Goal: Transaction & Acquisition: Purchase product/service

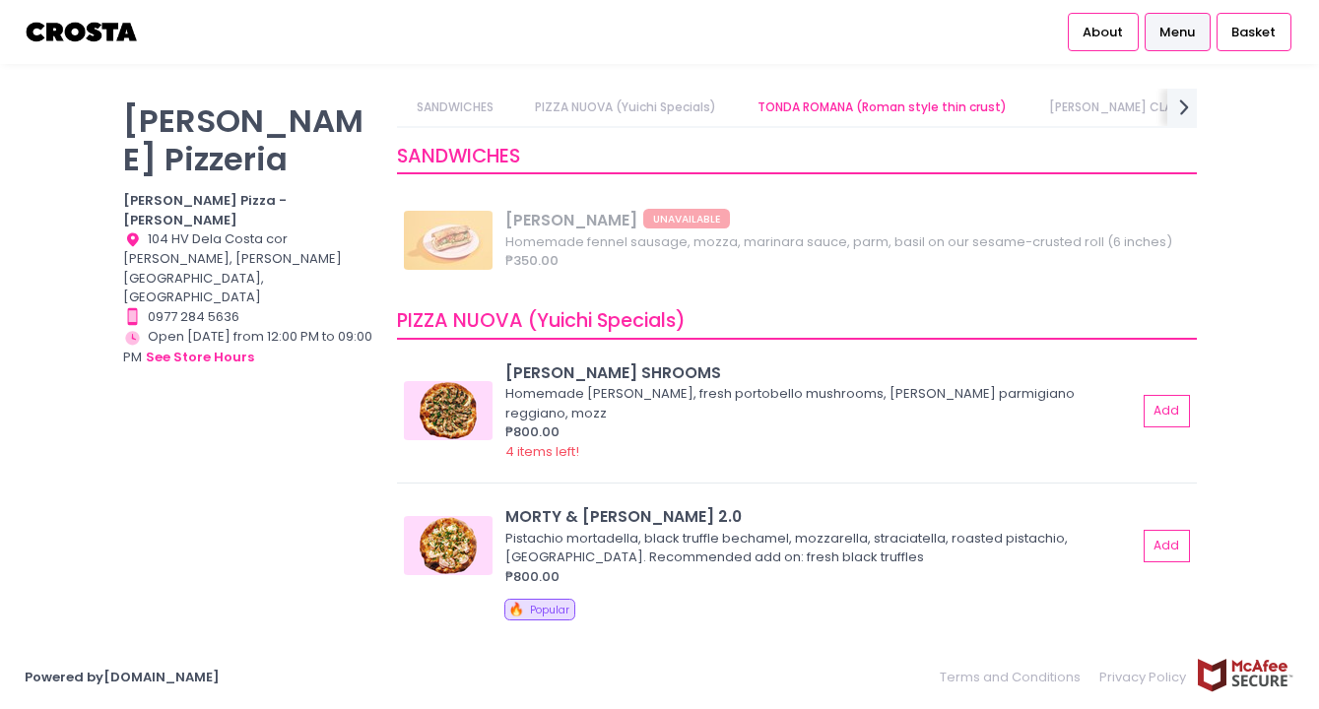
click at [454, 120] on link "SANDWICHES" at bounding box center [454, 107] width 115 height 37
click at [644, 107] on link "PIZZA NUOVA (Yuichi Specials)" at bounding box center [626, 107] width 220 height 37
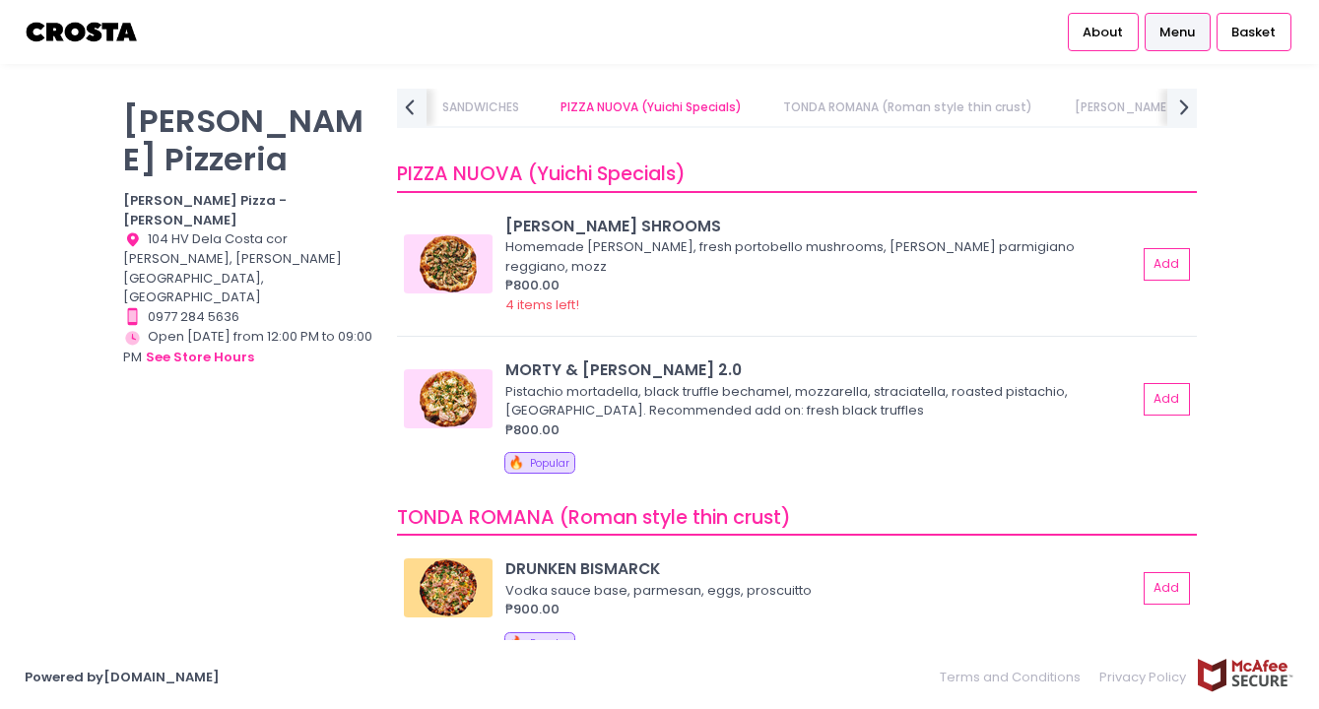
scroll to position [0, 68]
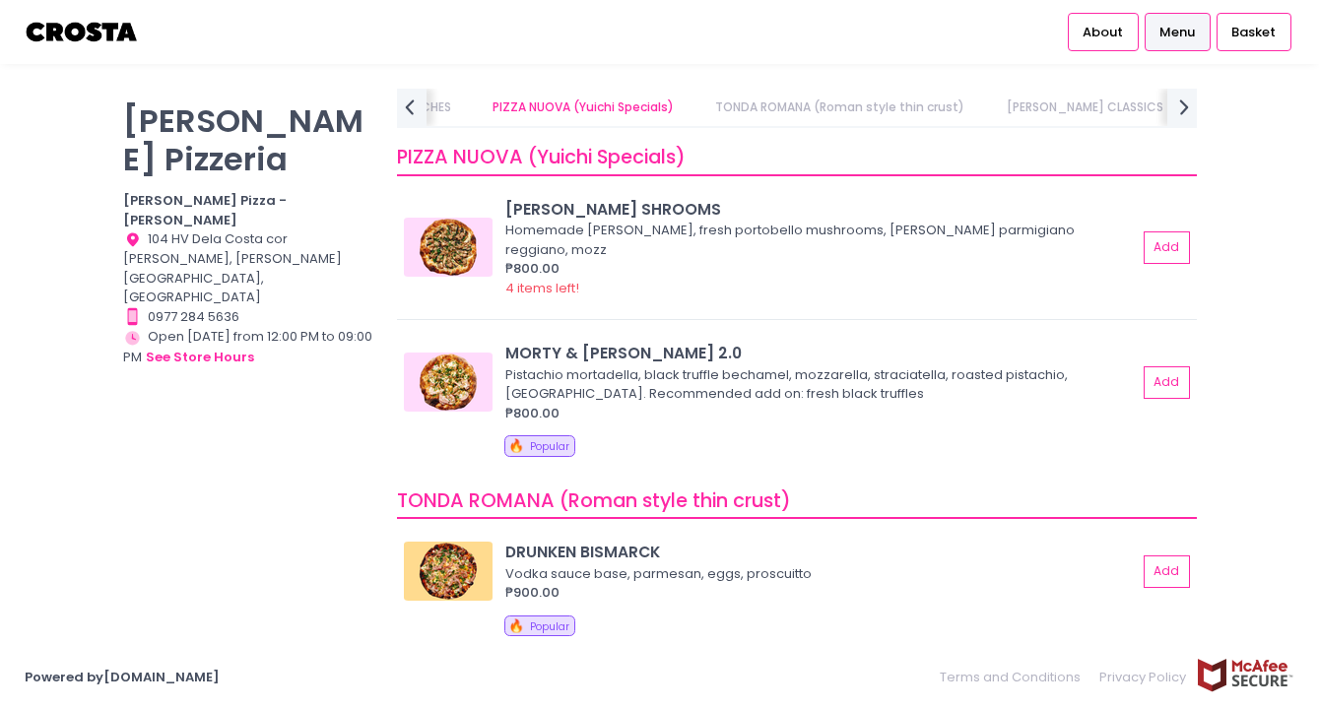
click at [461, 105] on link "SANDWICHES" at bounding box center [412, 107] width 115 height 37
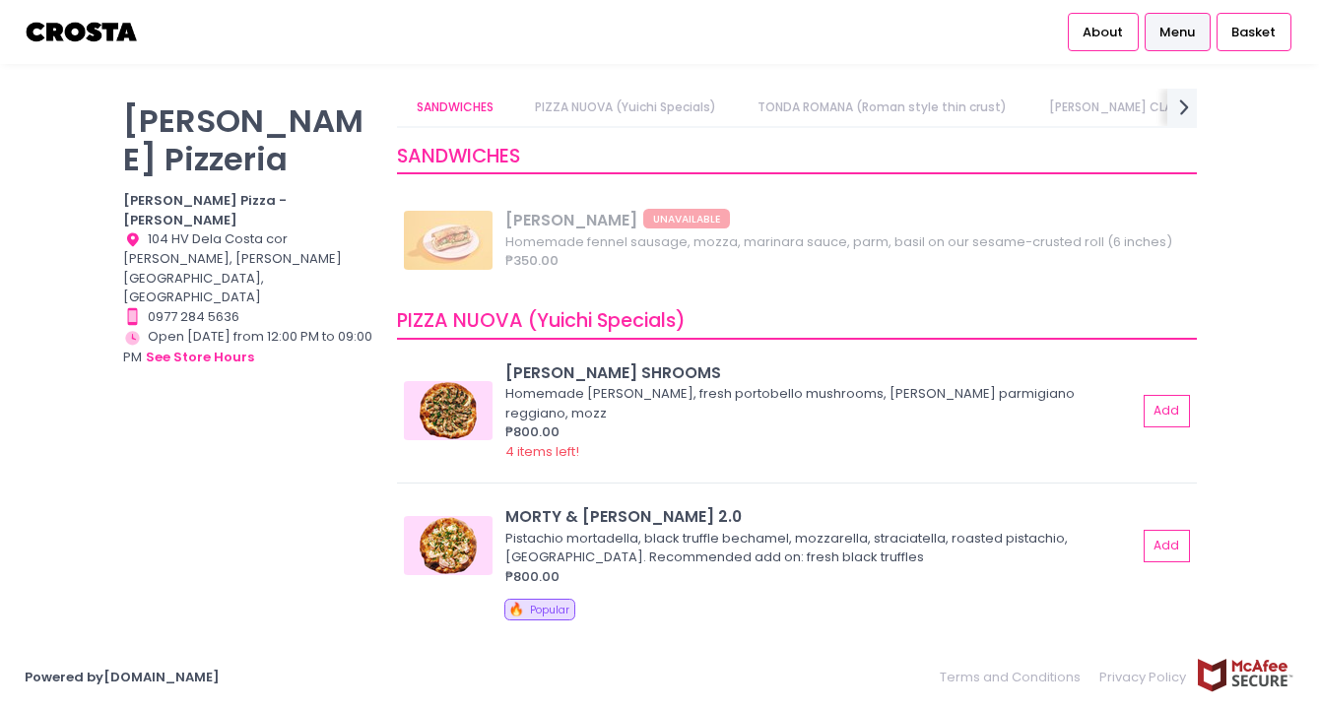
click at [677, 103] on link "PIZZA NUOVA (Yuichi Specials)" at bounding box center [626, 107] width 220 height 37
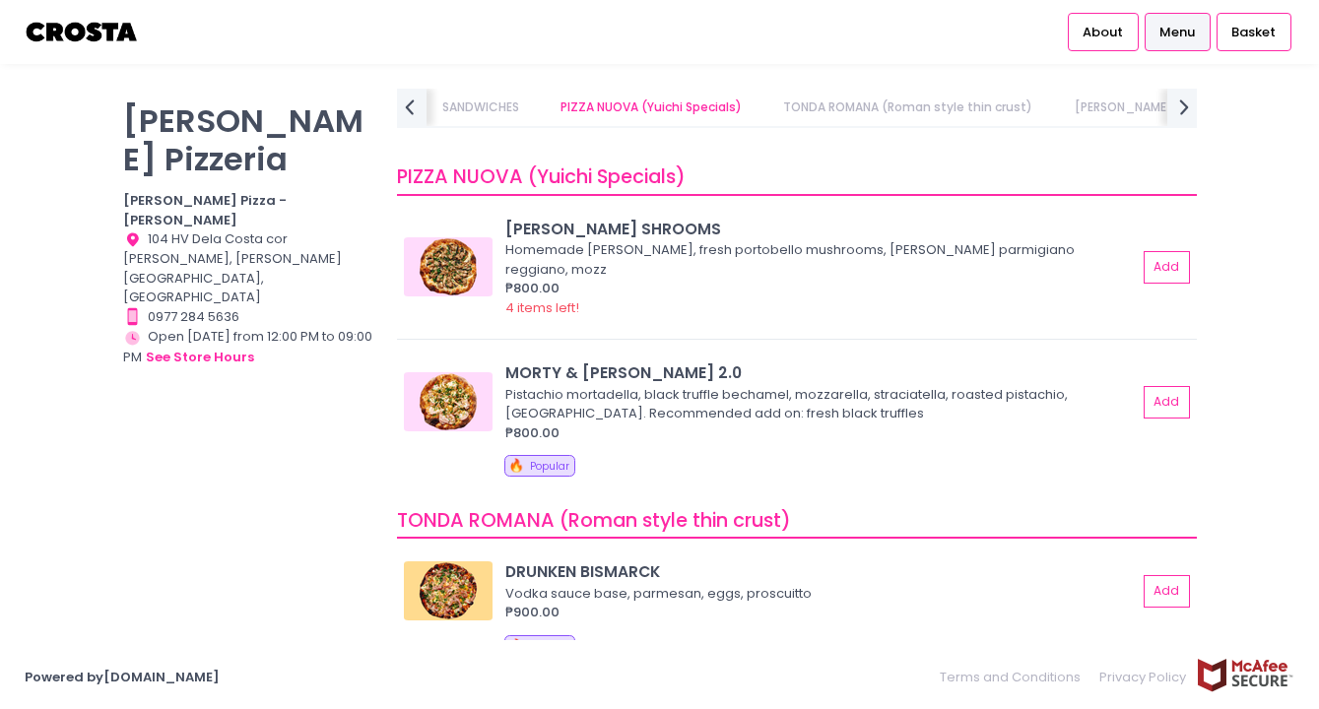
scroll to position [0, 68]
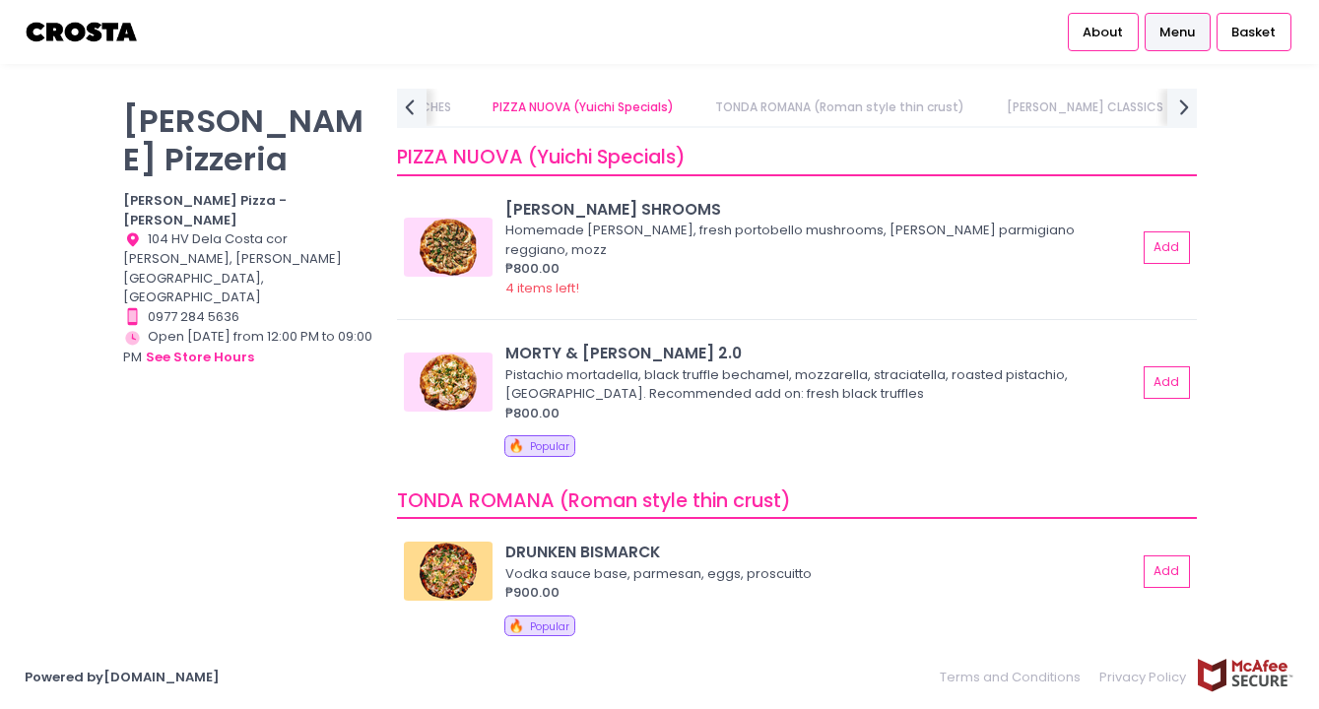
click at [806, 100] on link "TONDA ROMANA (Roman style thin crust)" at bounding box center [841, 107] width 288 height 37
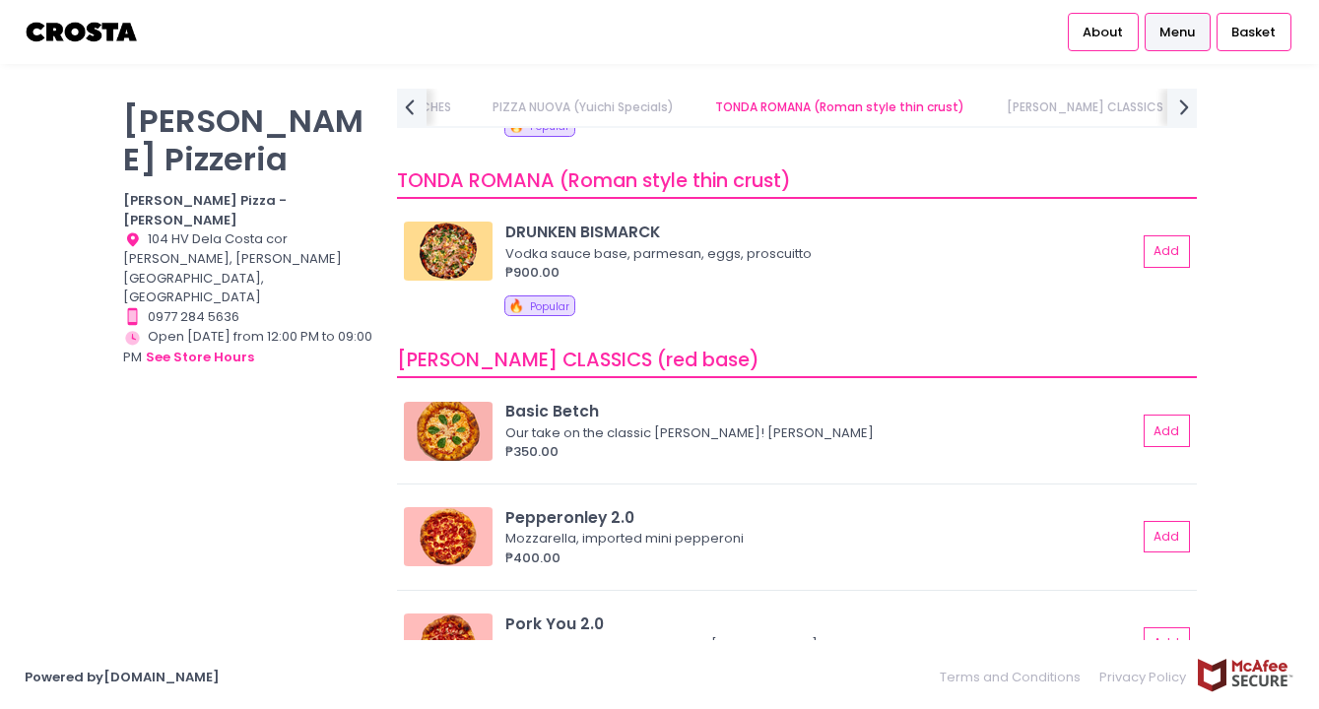
click at [586, 118] on link "PIZZA NUOVA (Yuichi Specials)" at bounding box center [584, 107] width 220 height 37
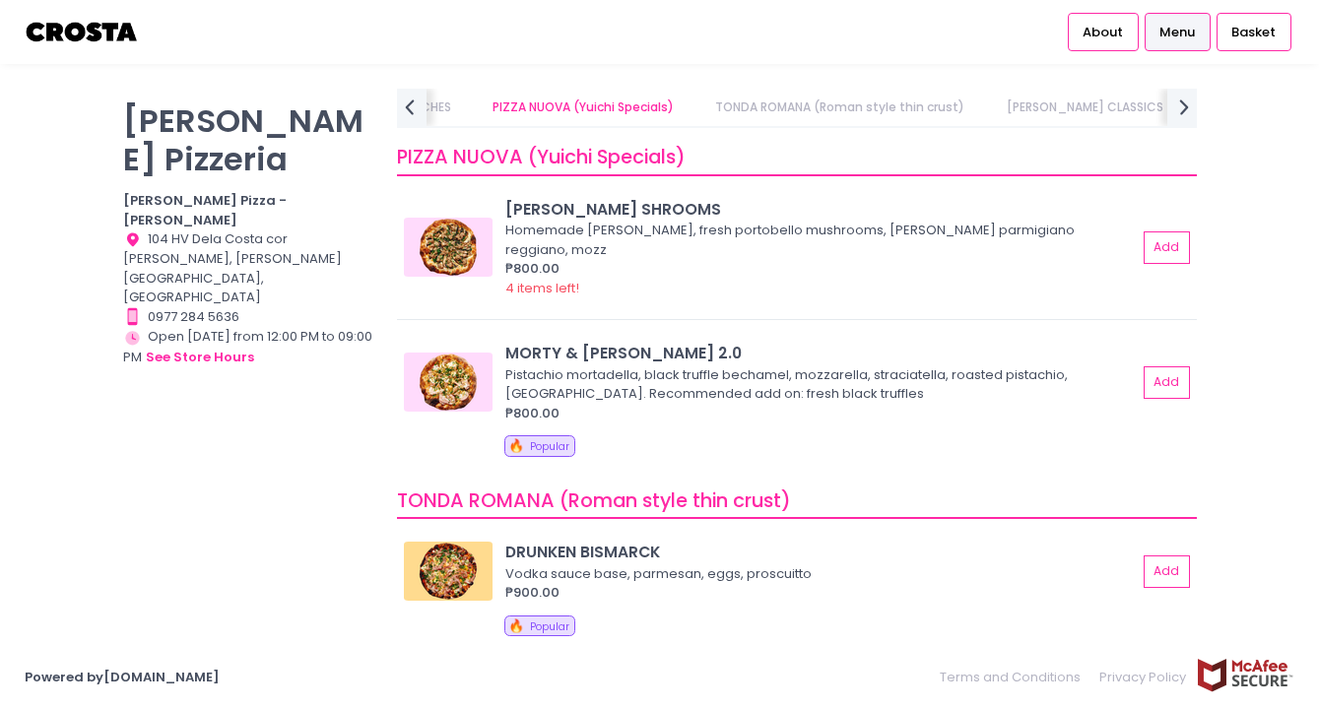
click at [460, 111] on link "SANDWICHES" at bounding box center [412, 107] width 115 height 37
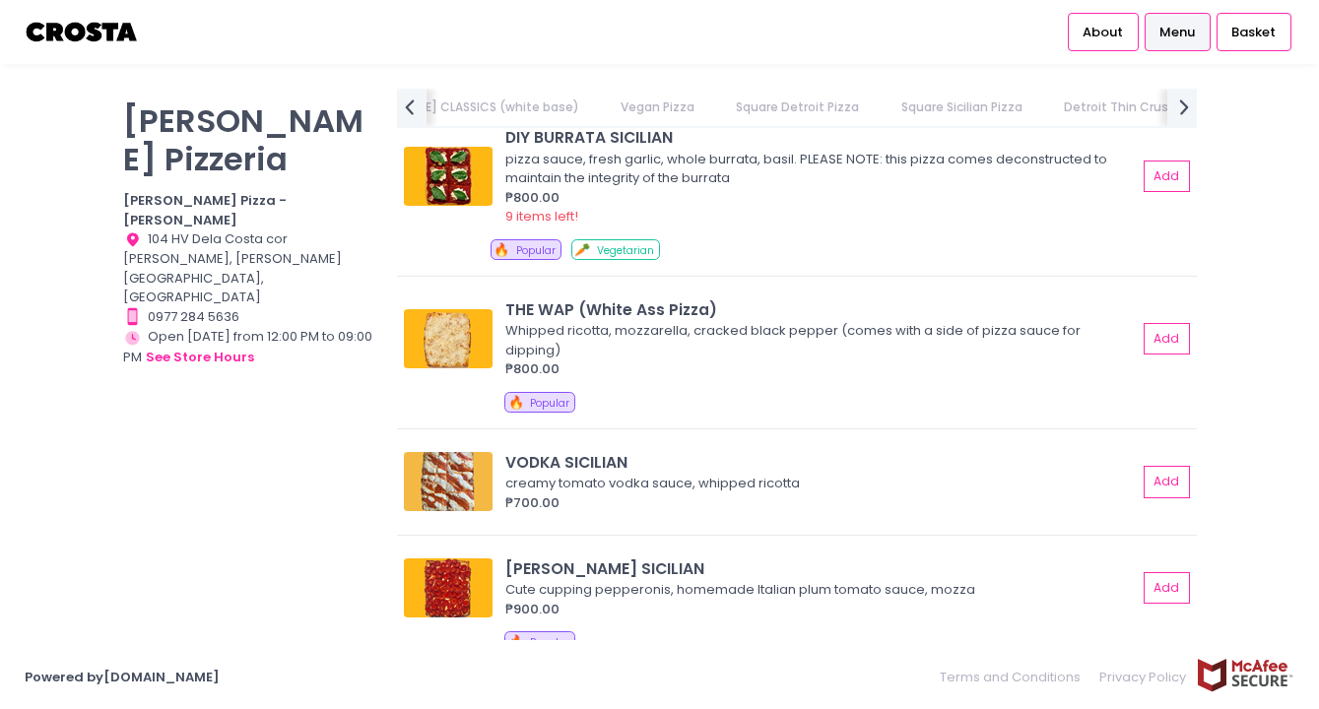
scroll to position [2729, 0]
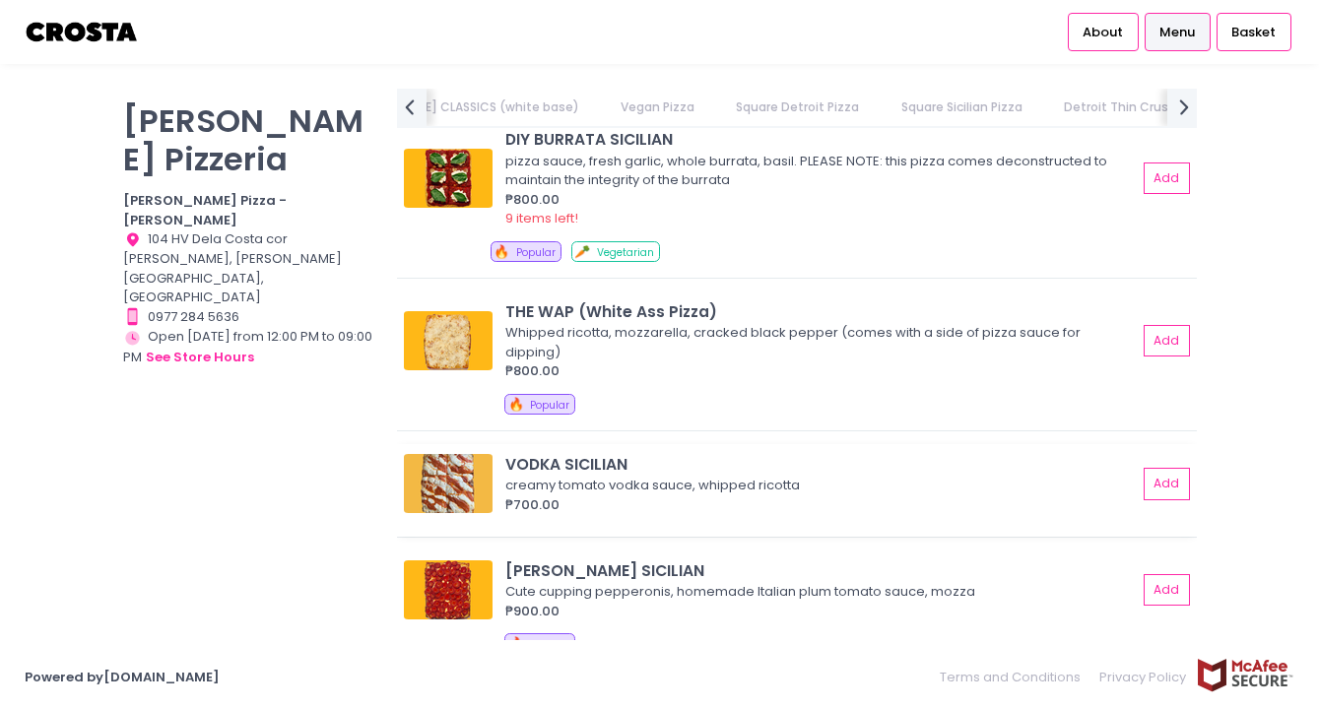
click at [686, 476] on div "creamy tomato vodka sauce, whipped ricotta" at bounding box center [819, 486] width 626 height 20
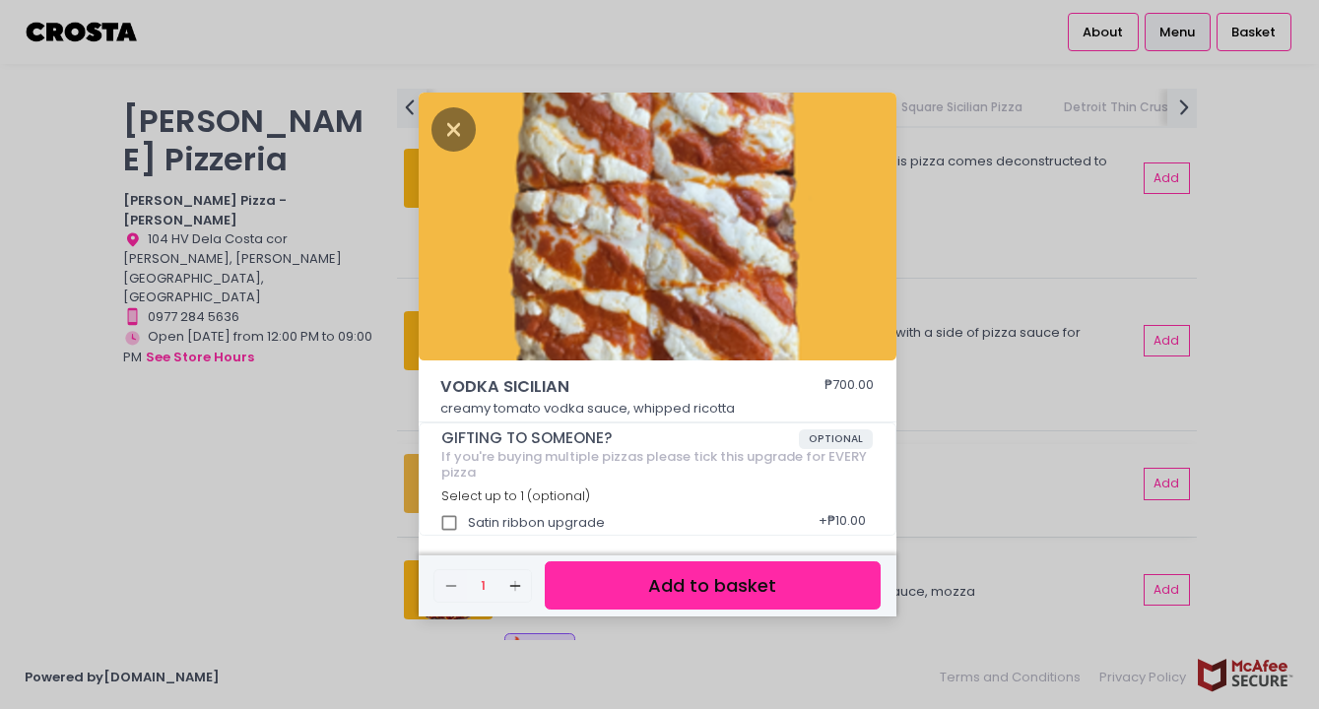
scroll to position [5, 0]
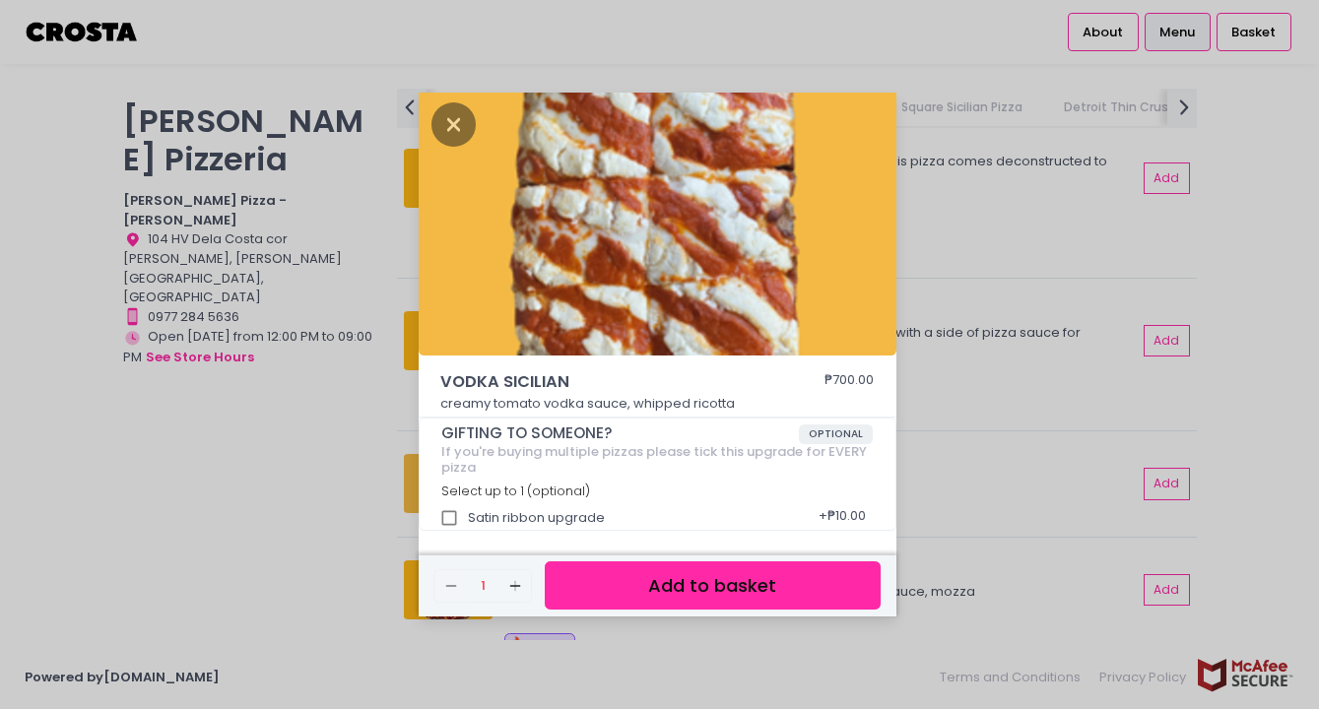
click at [242, 324] on div "VODKA SICILIAN ₱700.00 creamy tomato vodka sauce, whipped ricotta GIFTING TO SO…" at bounding box center [659, 354] width 1319 height 709
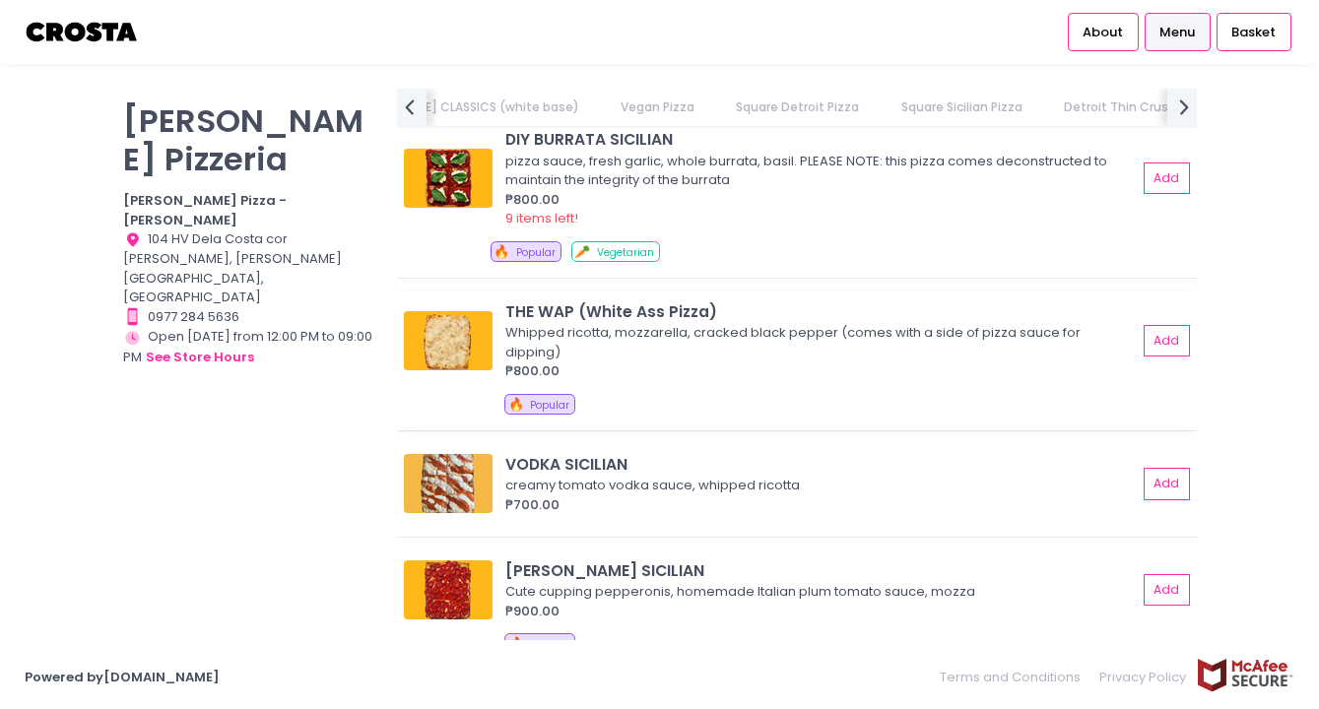
scroll to position [0, 0]
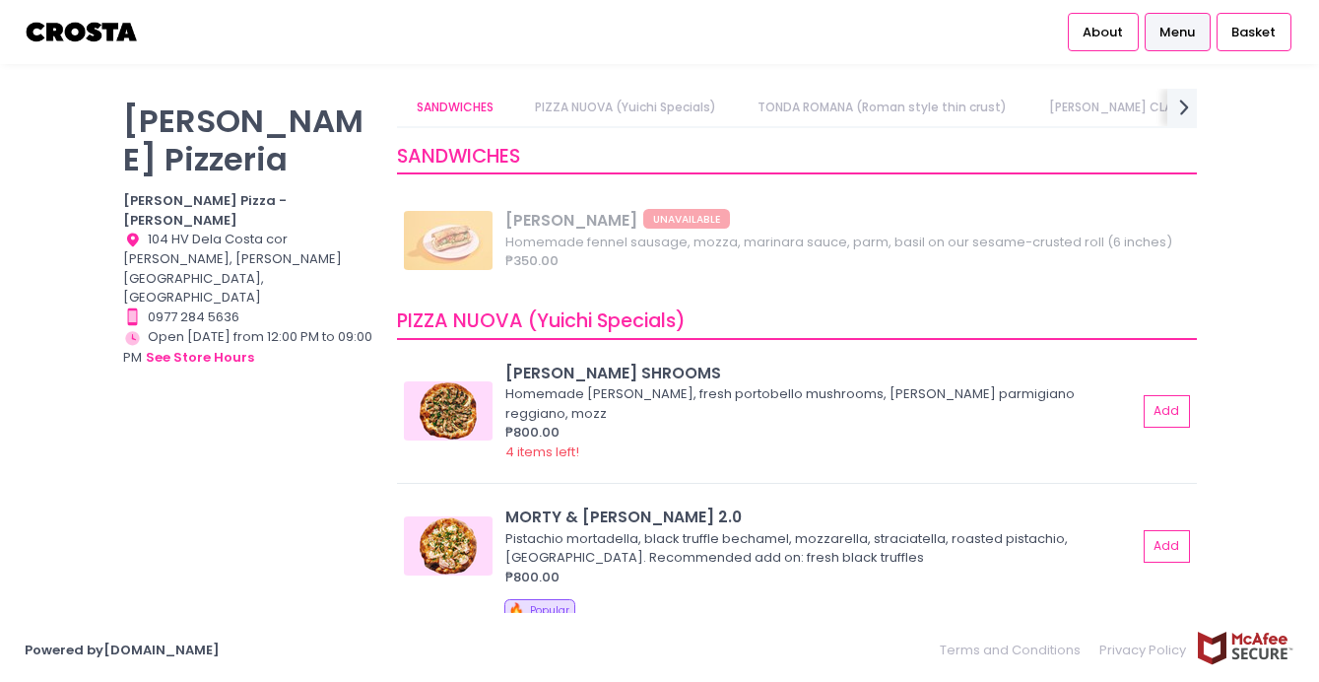
click at [1162, 33] on span "Menu" at bounding box center [1177, 33] width 35 height 20
click at [642, 104] on link "PIZZA NUOVA (Yuichi Specials)" at bounding box center [626, 107] width 220 height 37
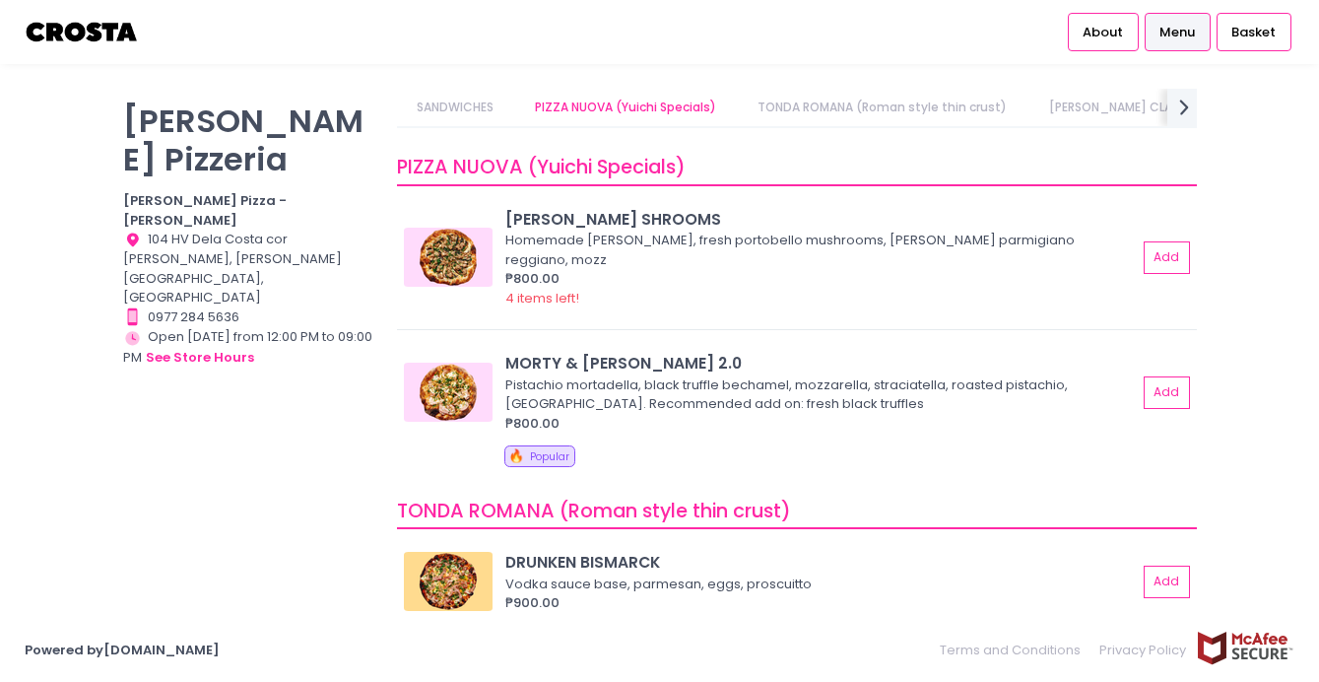
scroll to position [164, 0]
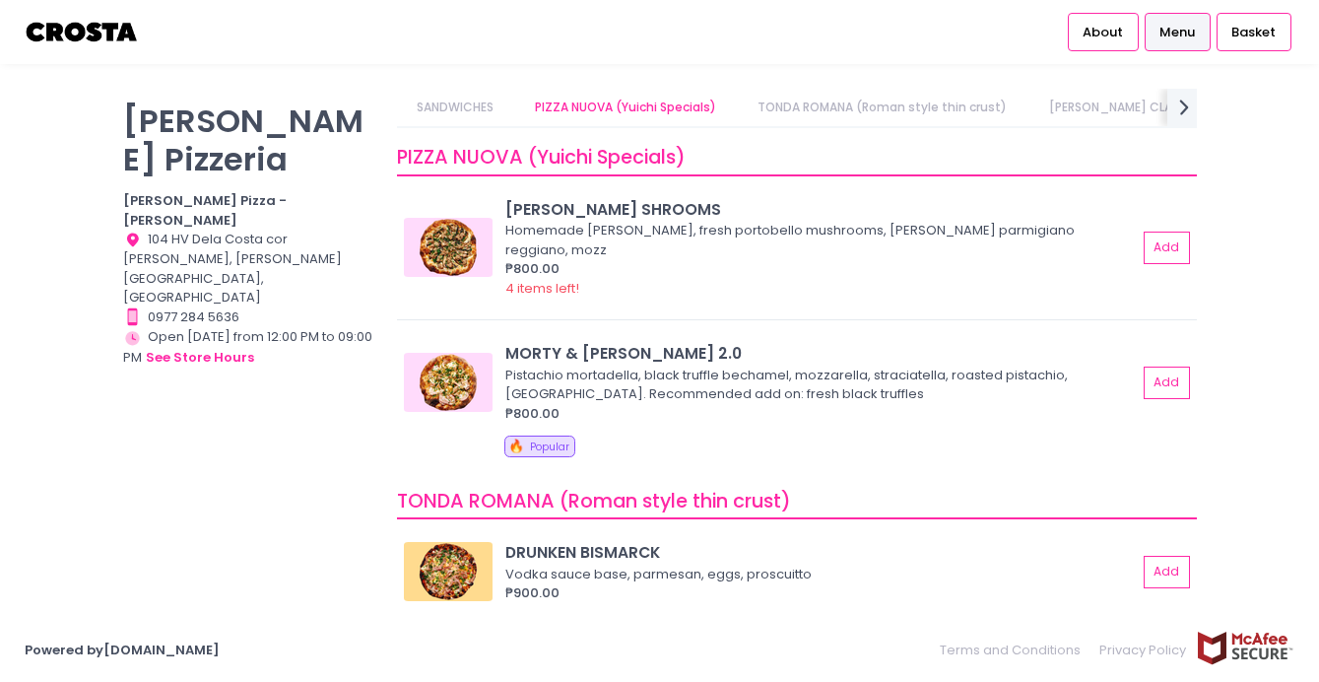
click at [642, 104] on link "PIZZA NUOVA (Yuichi Specials)" at bounding box center [626, 107] width 220 height 37
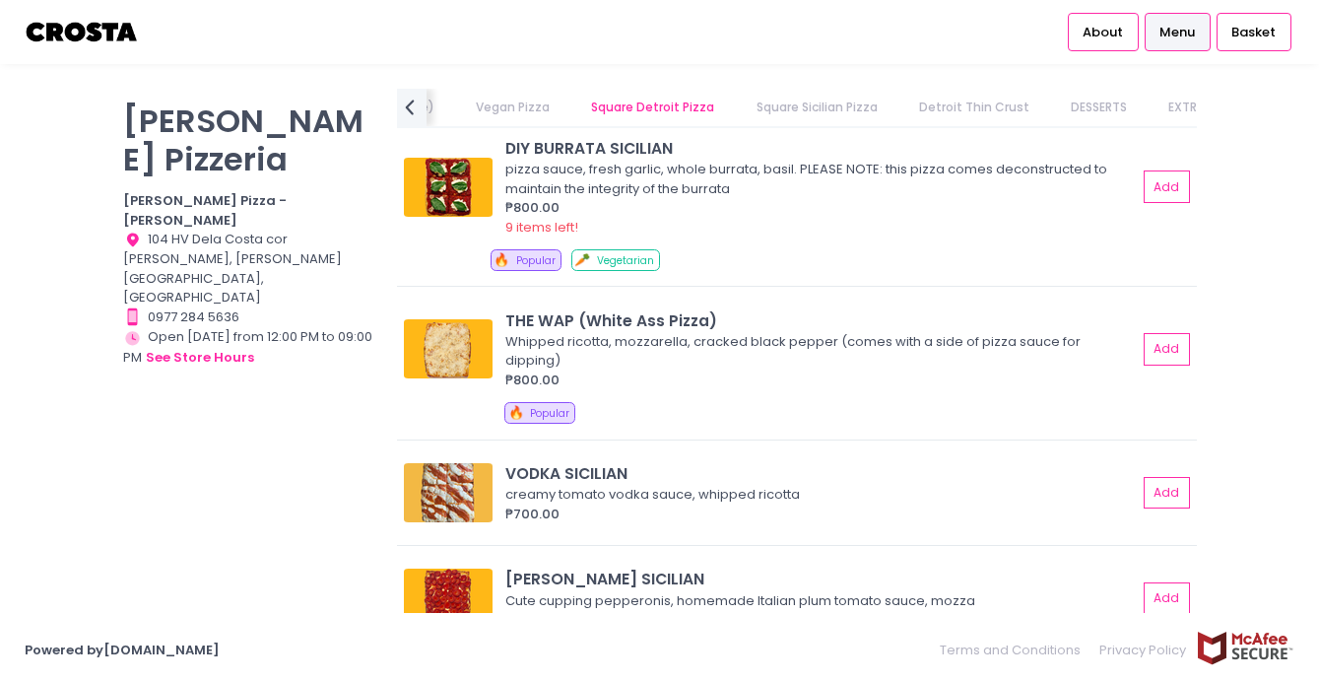
scroll to position [2807, 0]
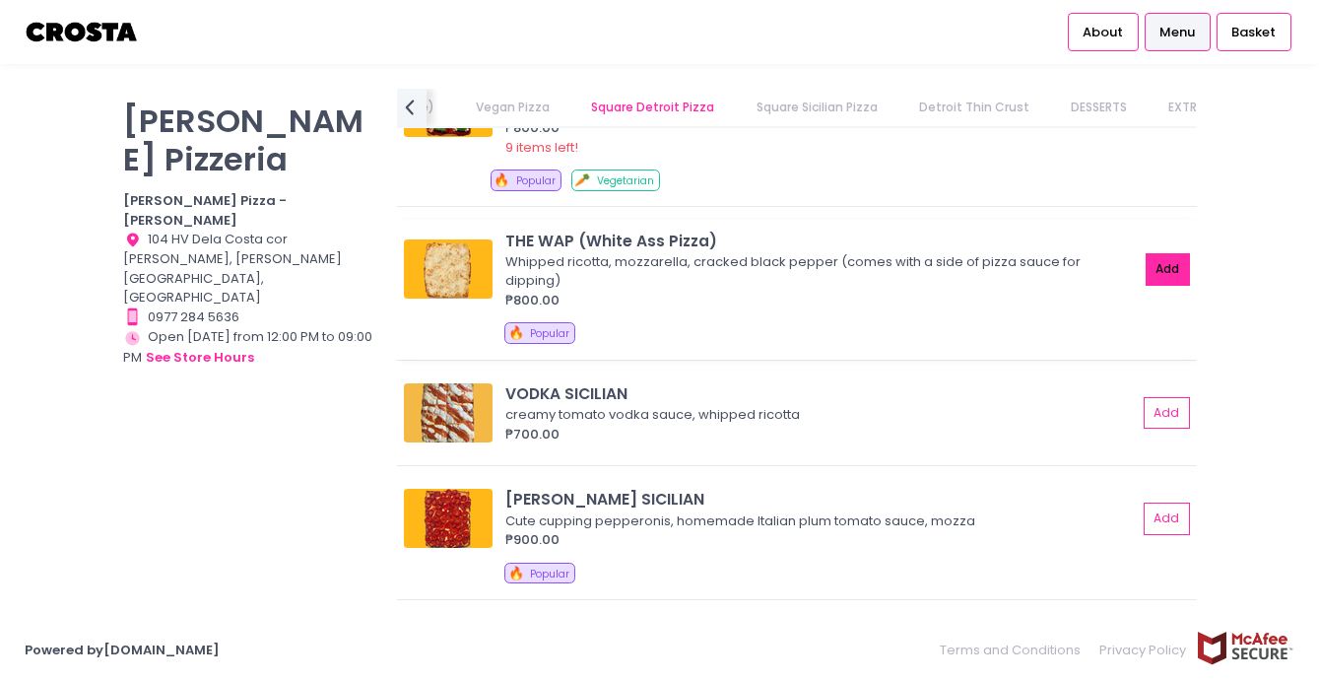
click at [1162, 253] on button "Add" at bounding box center [1168, 269] width 45 height 33
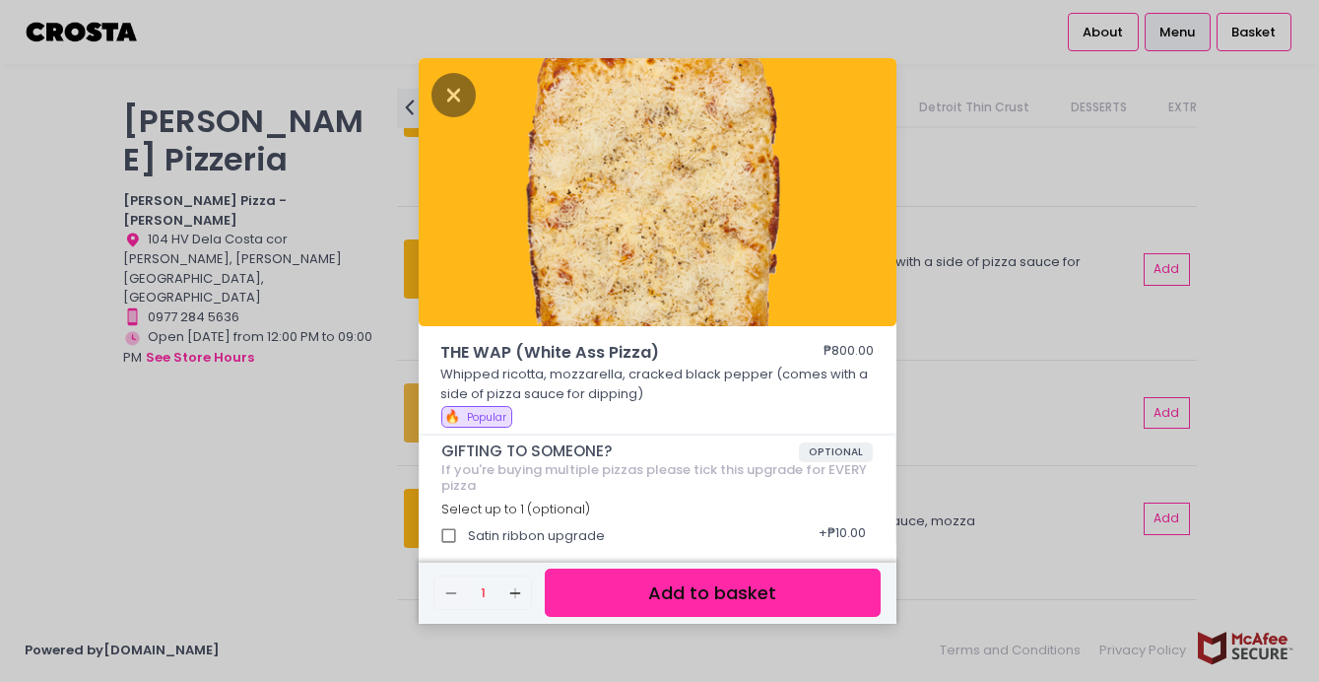
click at [630, 591] on button "Add to basket" at bounding box center [712, 593] width 335 height 48
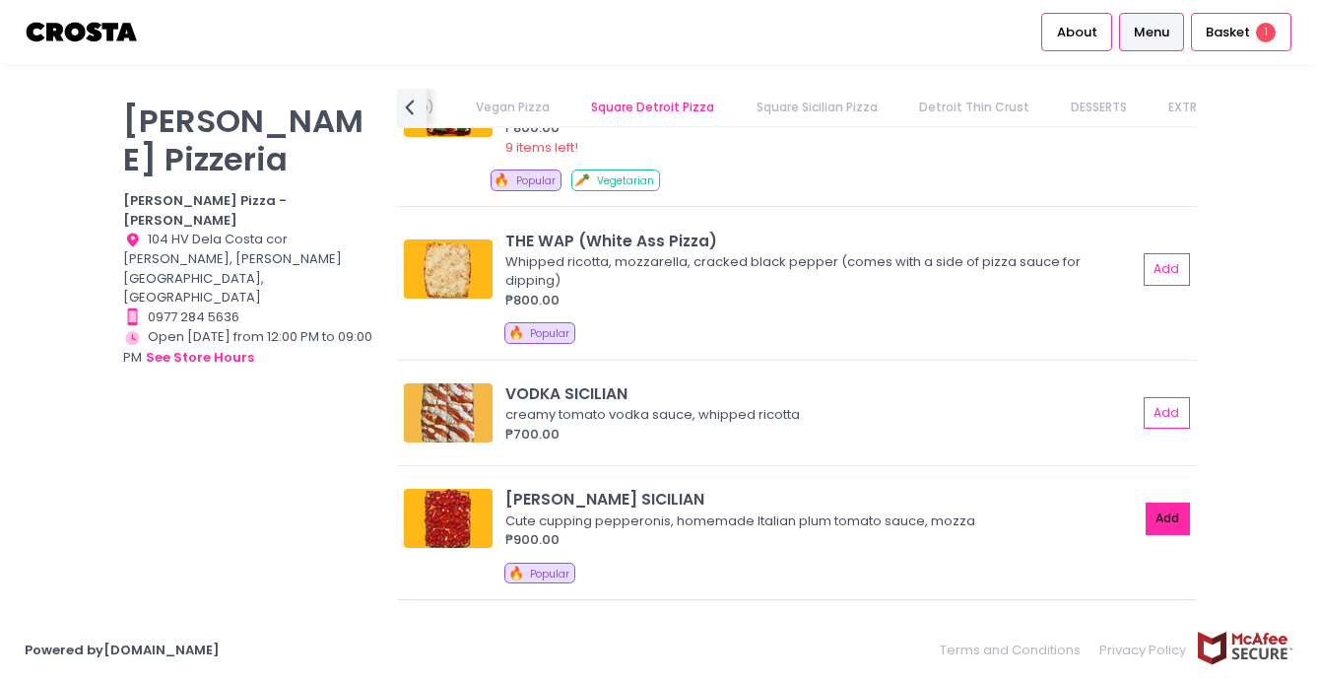
click at [1162, 503] on button "Add" at bounding box center [1168, 519] width 45 height 33
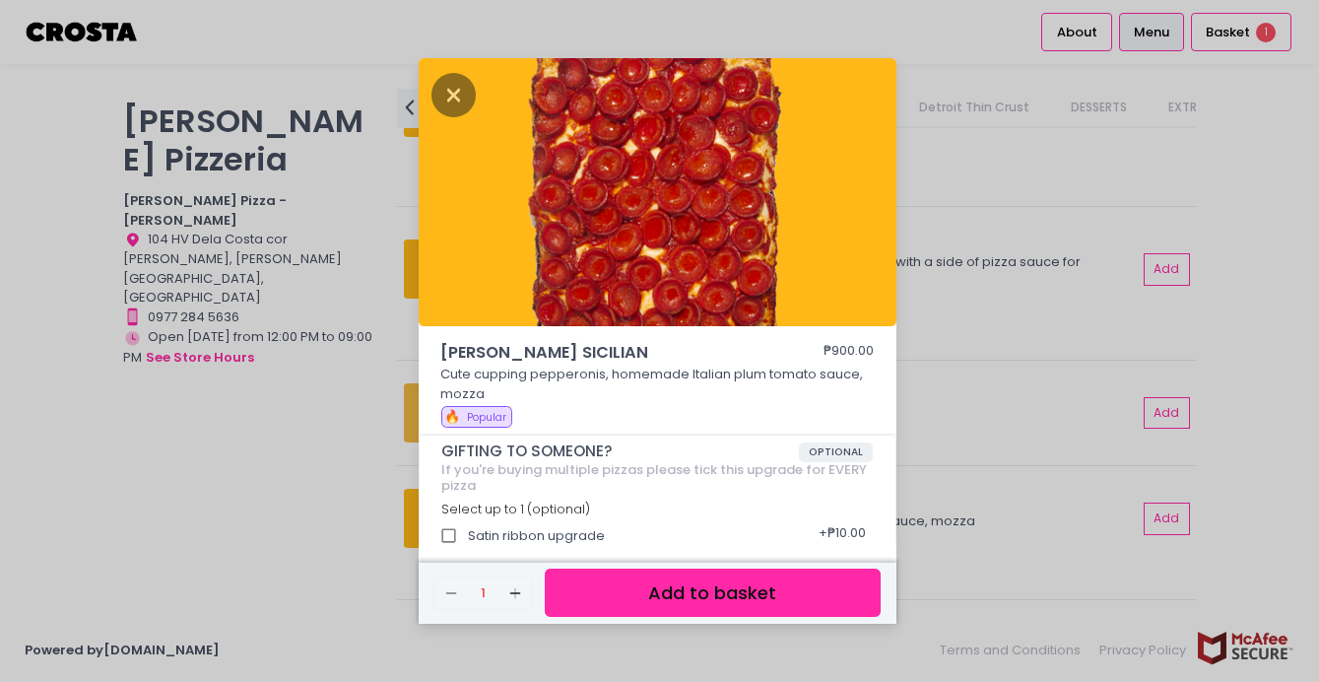
click at [656, 594] on button "Add to basket" at bounding box center [712, 593] width 335 height 48
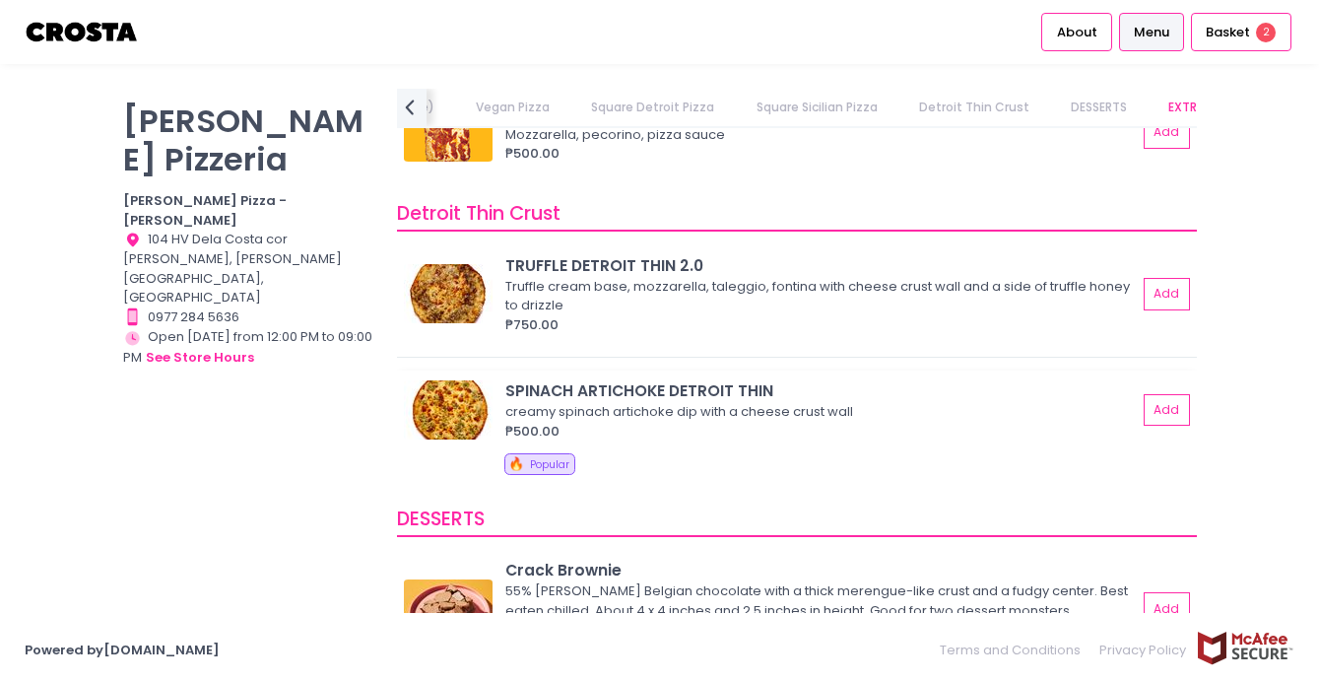
scroll to position [3318, 0]
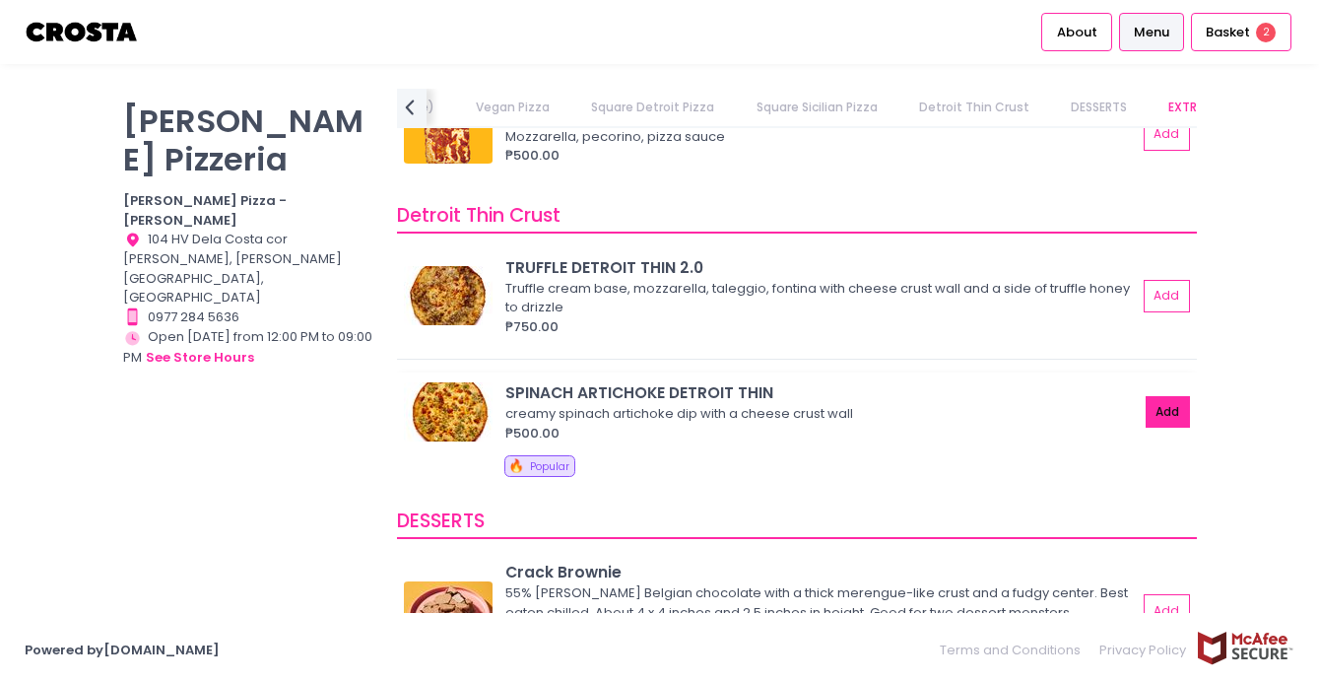
click at [1175, 396] on button "Add" at bounding box center [1168, 412] width 45 height 33
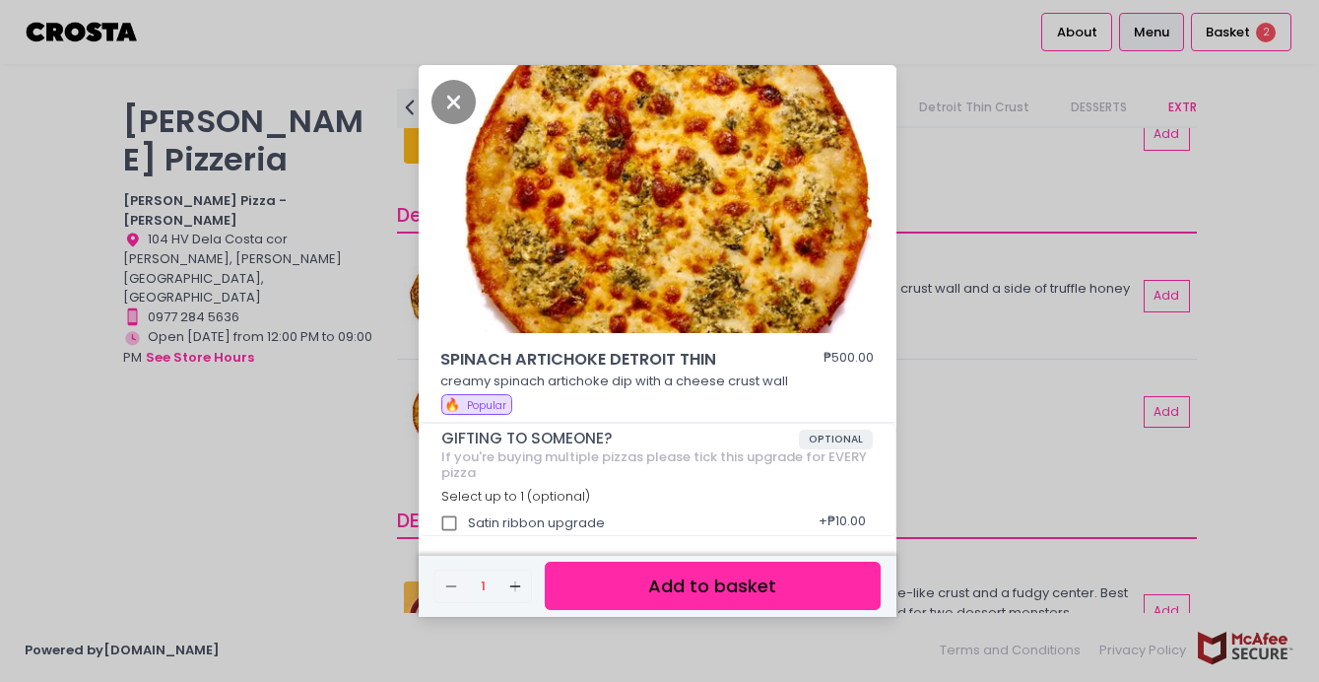
click at [728, 572] on button "Add to basket" at bounding box center [712, 586] width 335 height 48
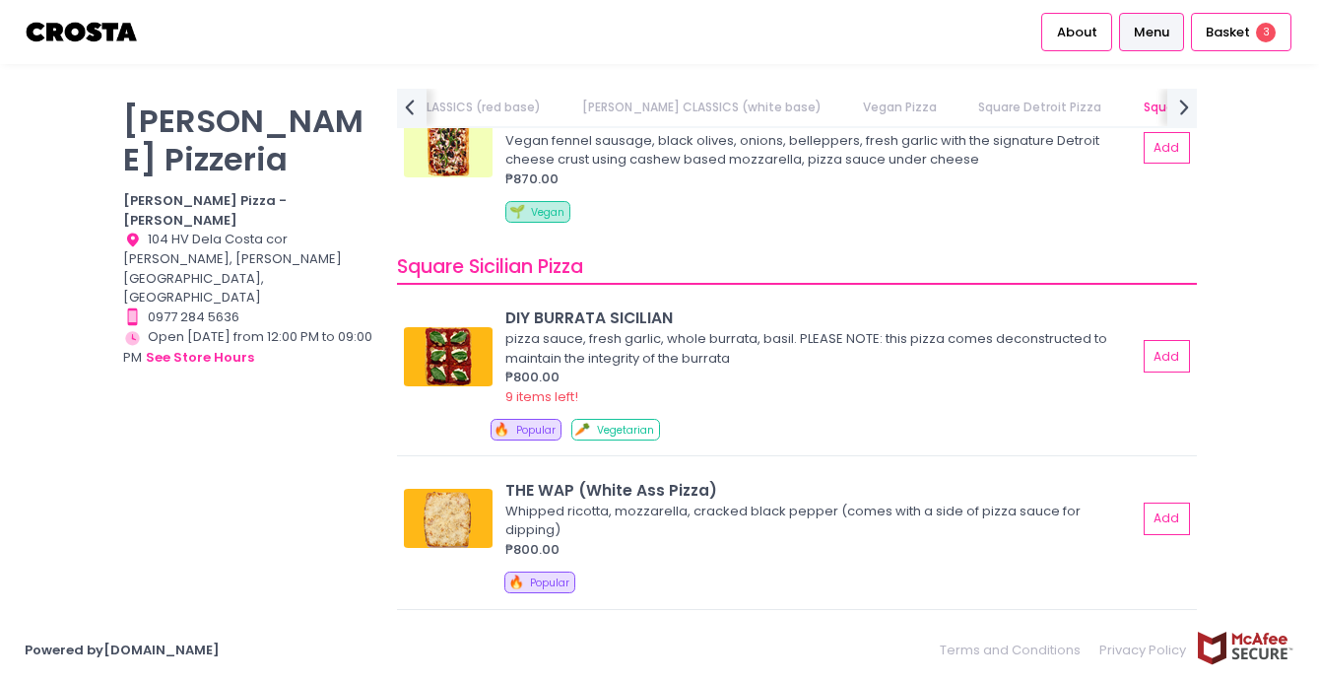
scroll to position [0, 0]
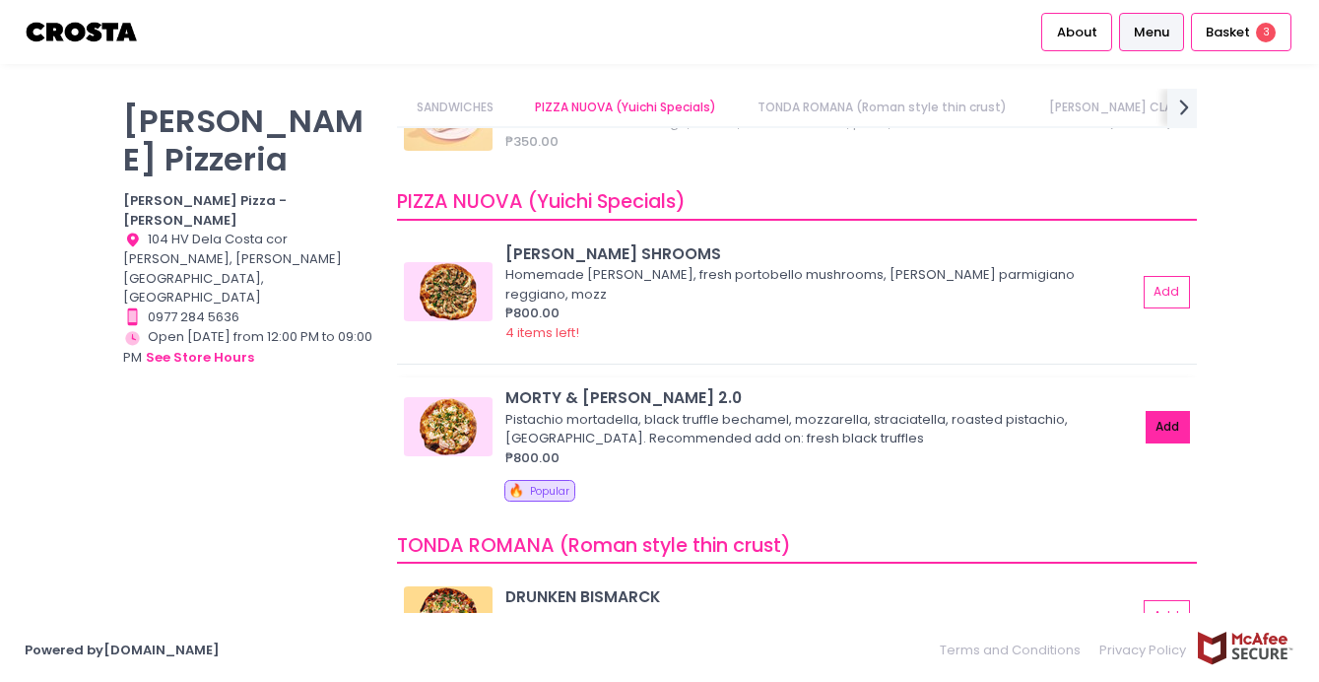
click at [1155, 411] on button "Add" at bounding box center [1168, 427] width 45 height 33
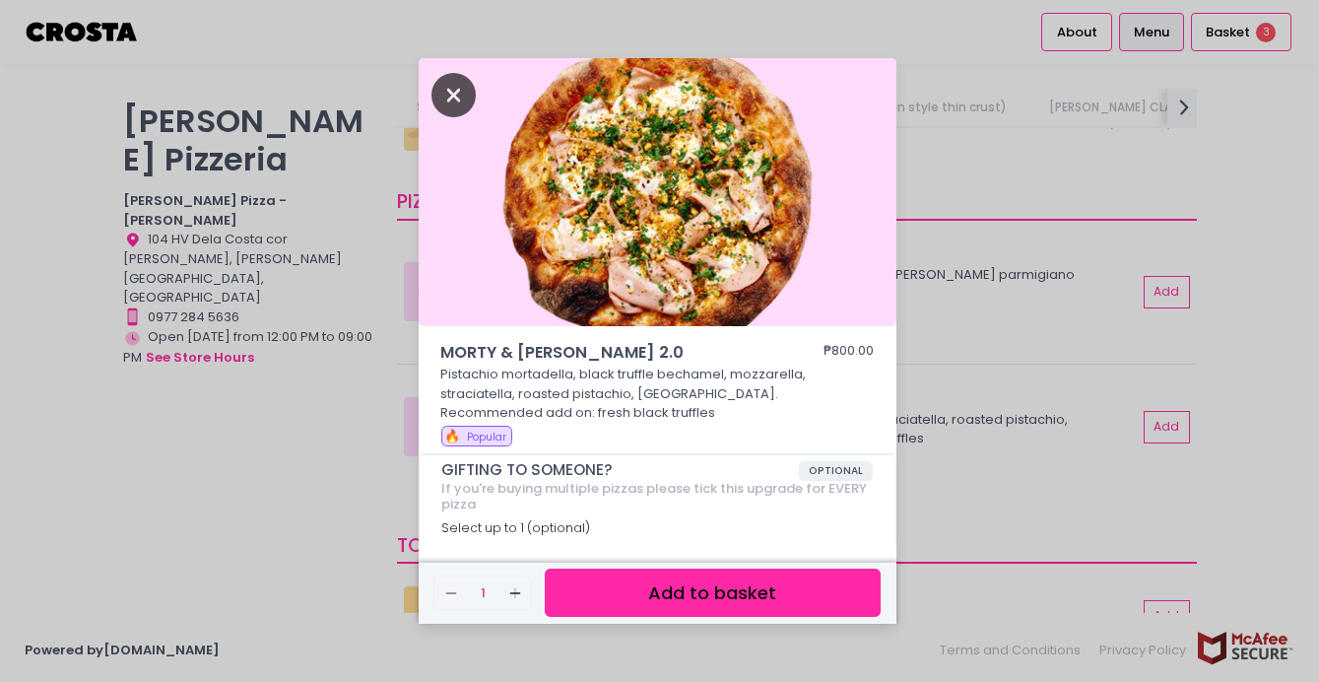
click at [455, 94] on icon "Close" at bounding box center [454, 95] width 45 height 44
